Goal: Find specific page/section: Find specific page/section

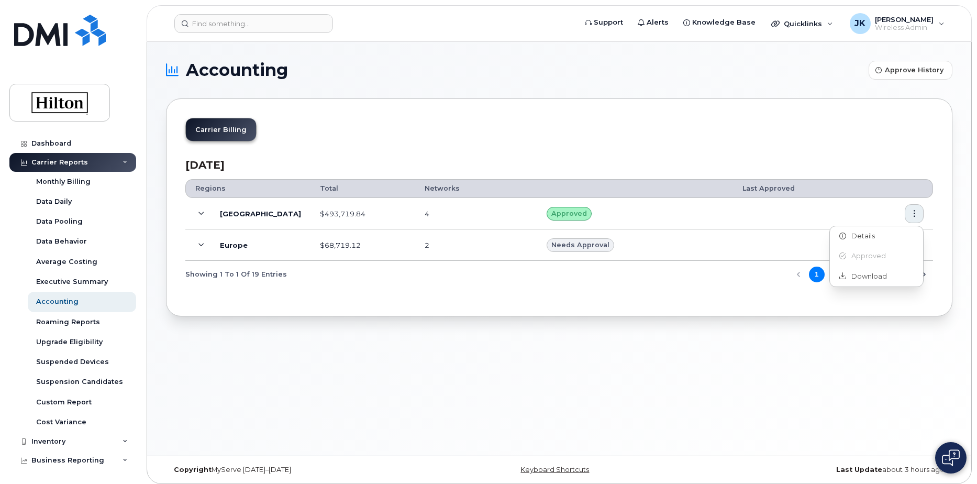
scroll to position [114, 0]
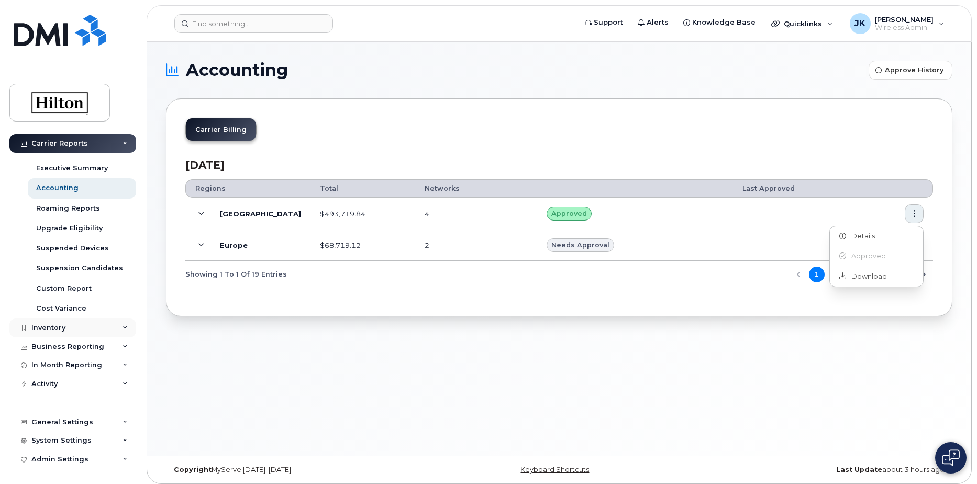
click at [41, 328] on div "Inventory" at bounding box center [48, 328] width 34 height 8
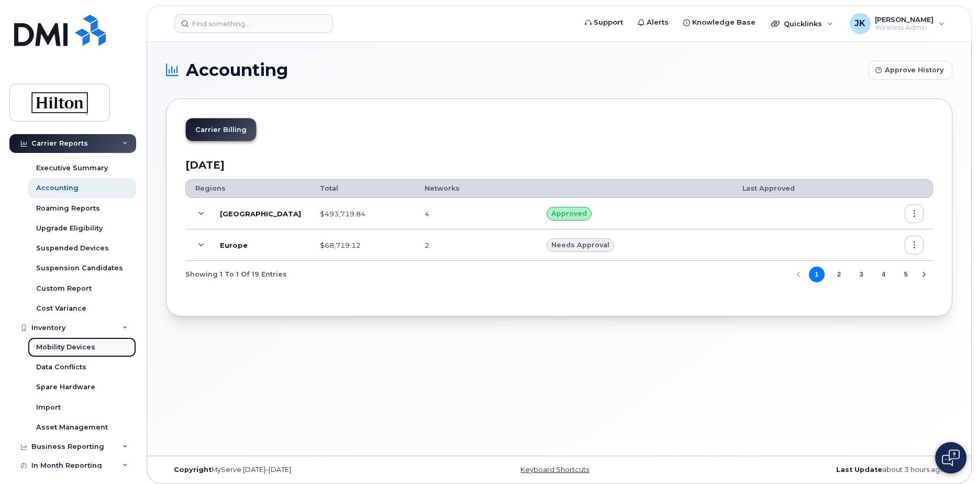
click at [48, 350] on div "Mobility Devices" at bounding box center [65, 346] width 59 height 9
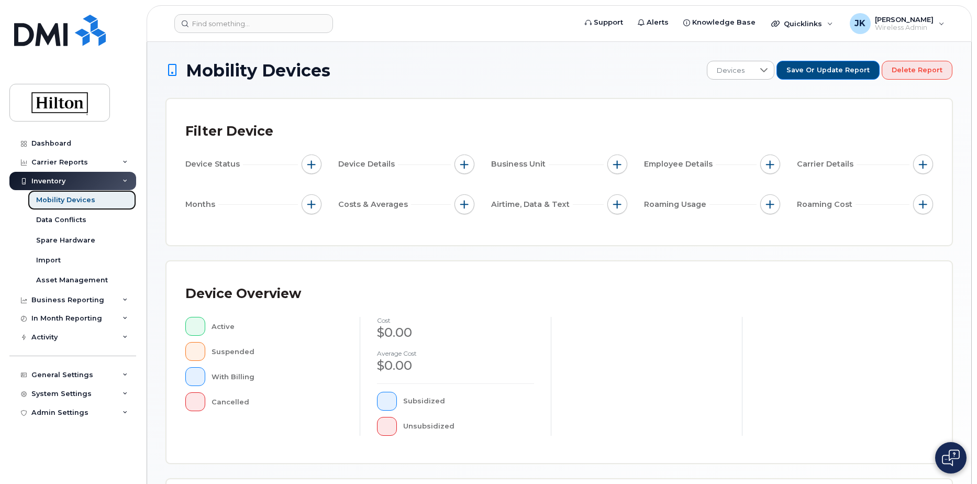
scroll to position [236, 0]
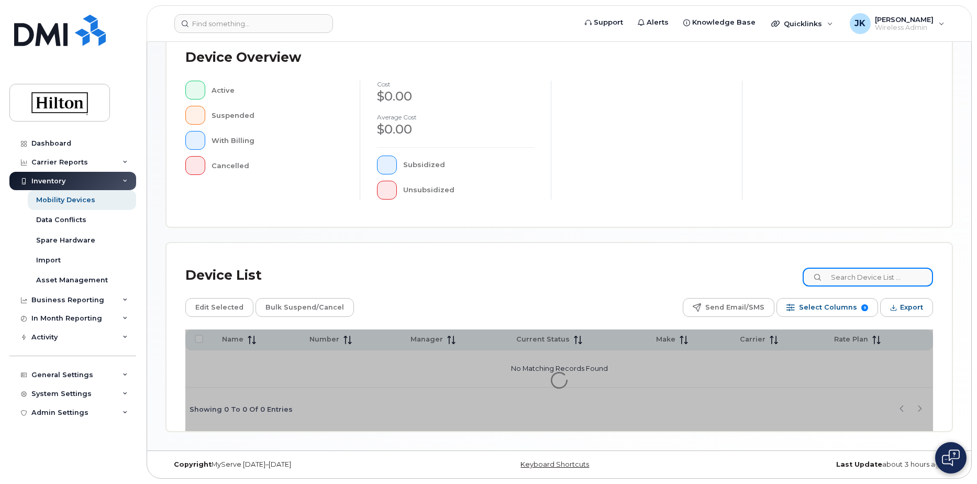
click at [842, 277] on input at bounding box center [868, 277] width 130 height 19
paste input "7732634681"
type input "7732634681"
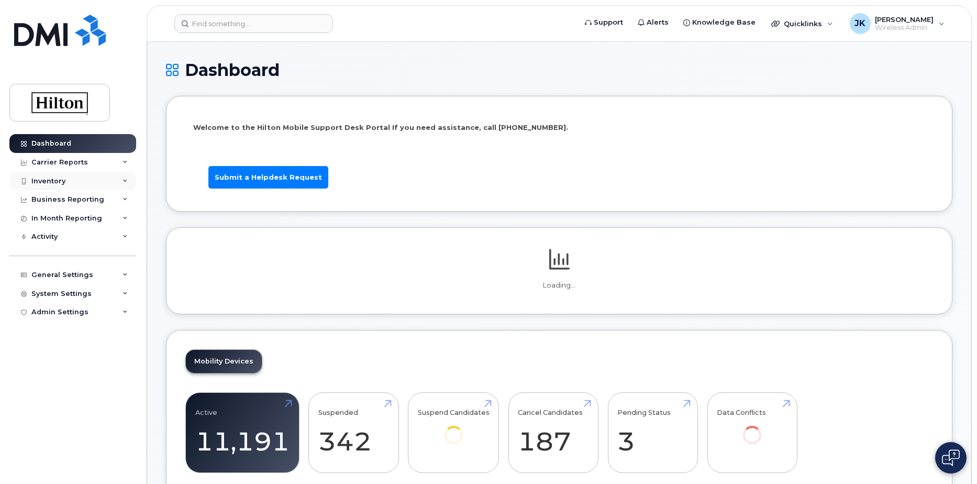
click at [41, 182] on div "Inventory" at bounding box center [48, 181] width 34 height 8
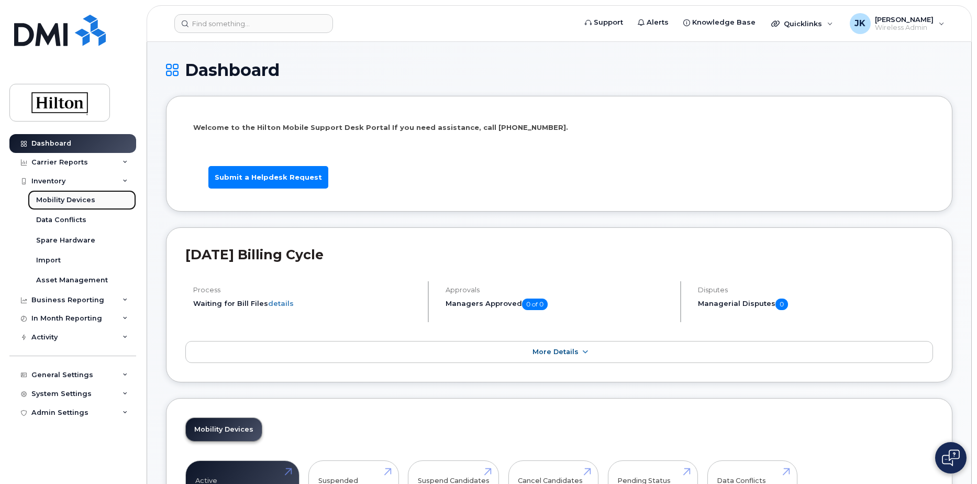
click at [51, 200] on div "Mobility Devices" at bounding box center [65, 199] width 59 height 9
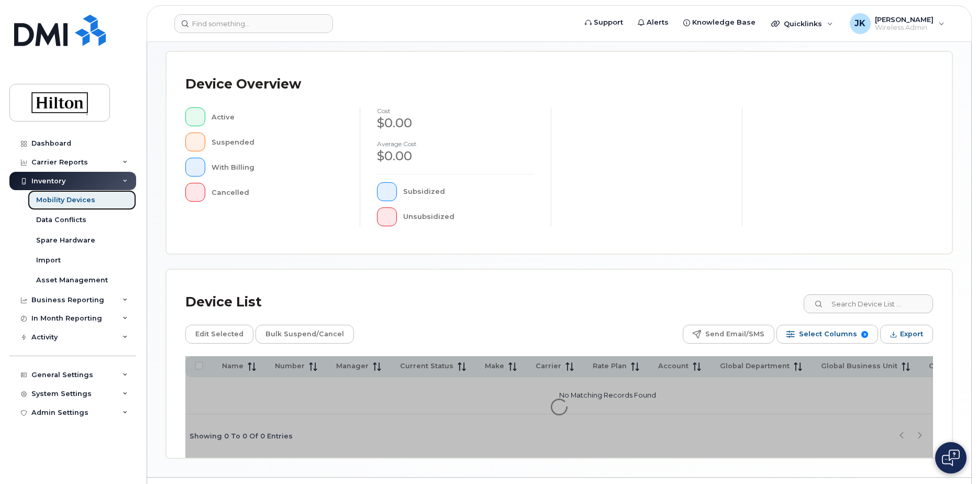
scroll to position [239, 0]
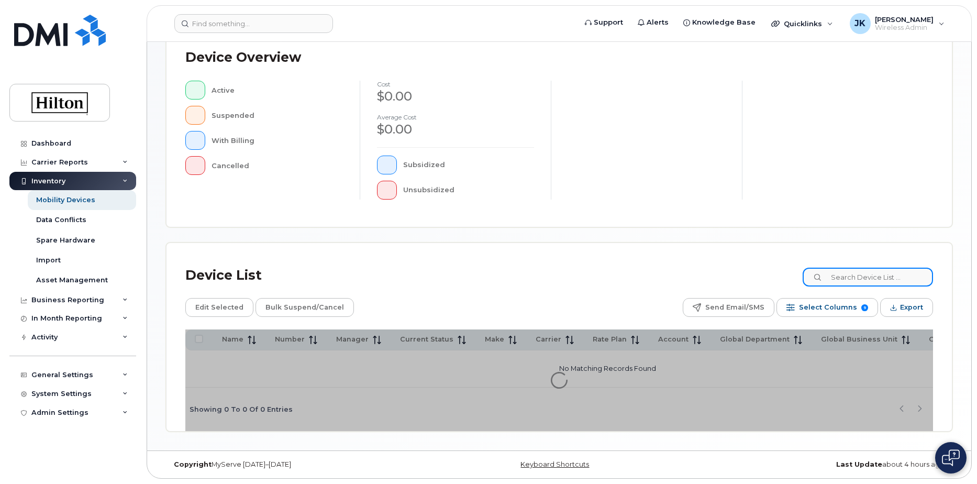
click at [840, 275] on input at bounding box center [868, 277] width 130 height 19
paste input "7732634681"
type input "7732634681"
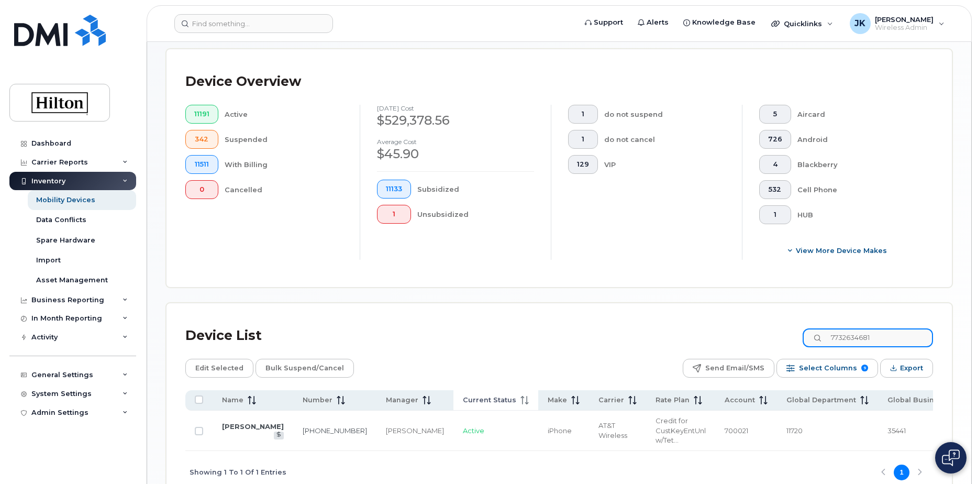
scroll to position [292, 0]
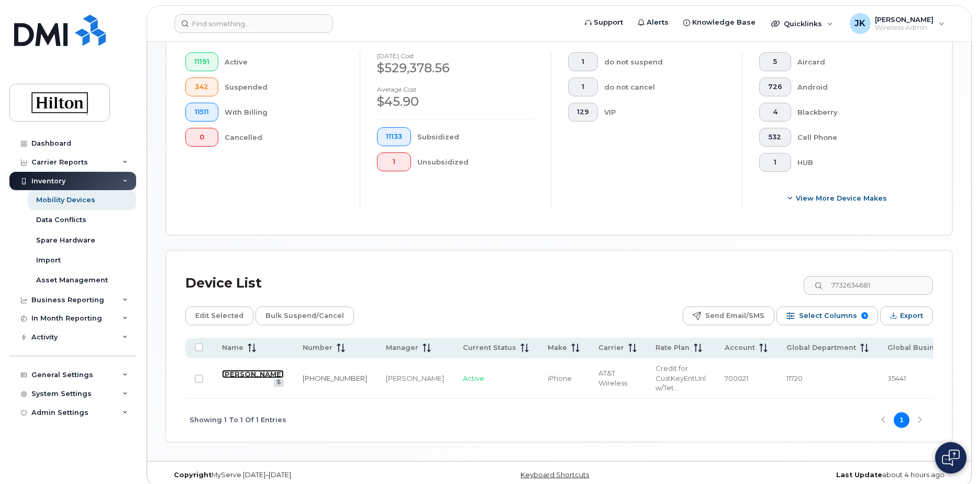
click at [230, 371] on link "[PERSON_NAME]" at bounding box center [253, 374] width 62 height 8
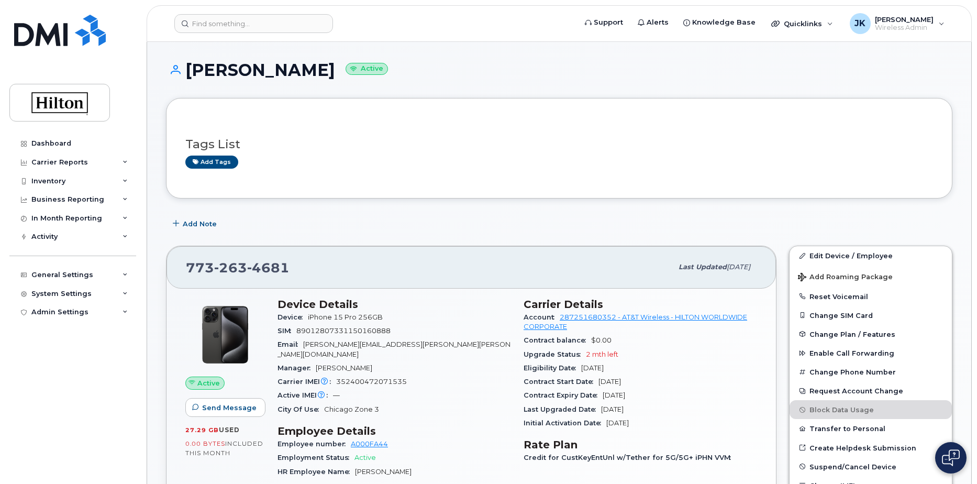
scroll to position [105, 0]
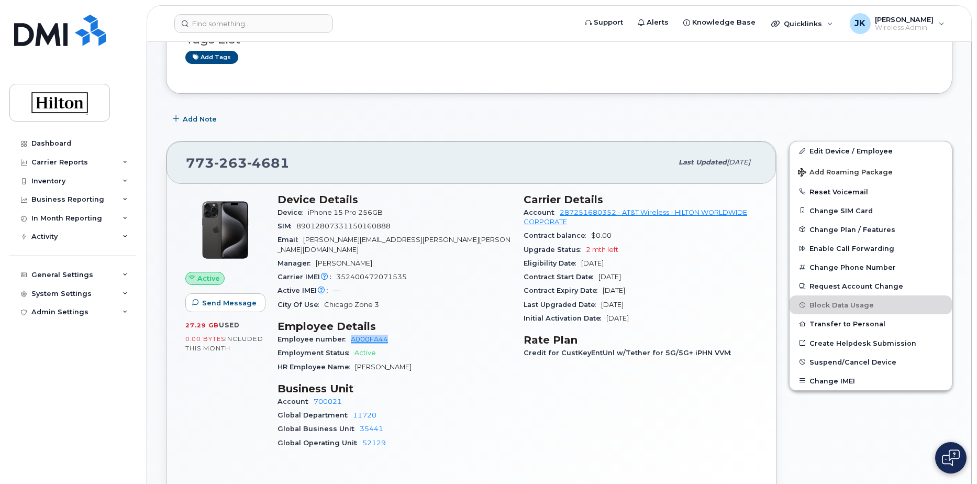
drag, startPoint x: 389, startPoint y: 329, endPoint x: 350, endPoint y: 330, distance: 38.8
click at [350, 332] on div "Employee number A000FA44" at bounding box center [393, 339] width 233 height 14
copy link "A000FA44"
